Goal: Use online tool/utility: Utilize a website feature to perform a specific function

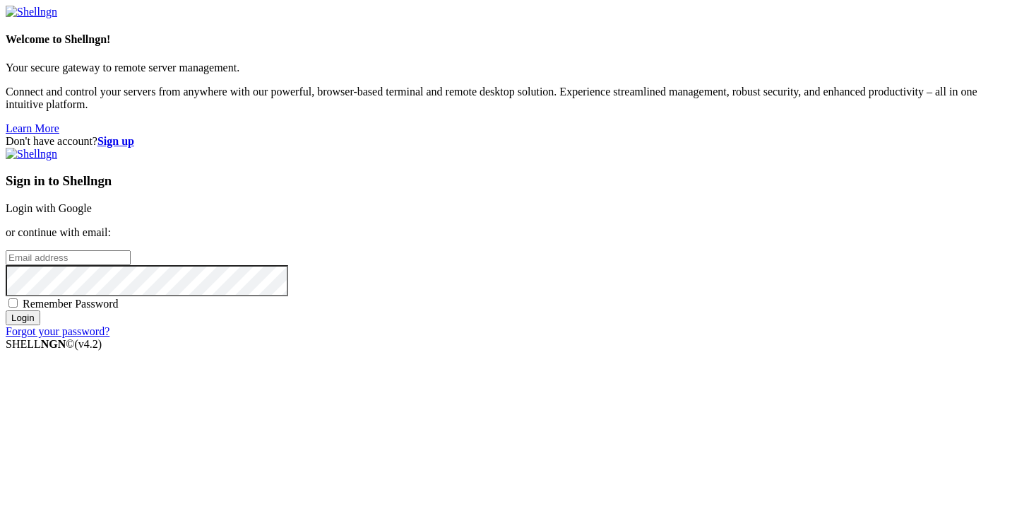
type input "[PERSON_NAME][EMAIL_ADDRESS][DOMAIN_NAME]"
click at [40, 325] on input "Login" at bounding box center [23, 317] width 35 height 15
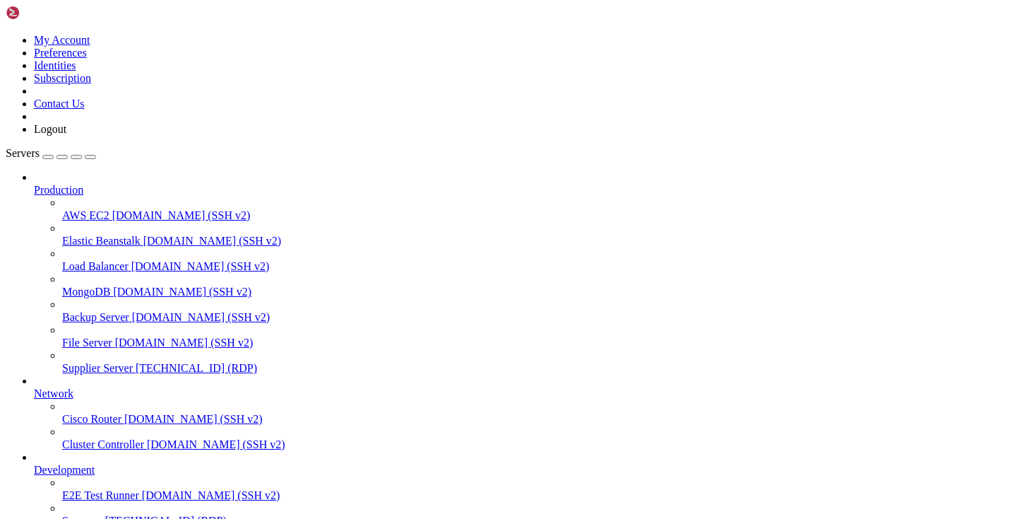
click at [136, 362] on span "[TECHNICAL_ID] (RDP)" at bounding box center [197, 368] width 122 height 12
